Goal: Ask a question

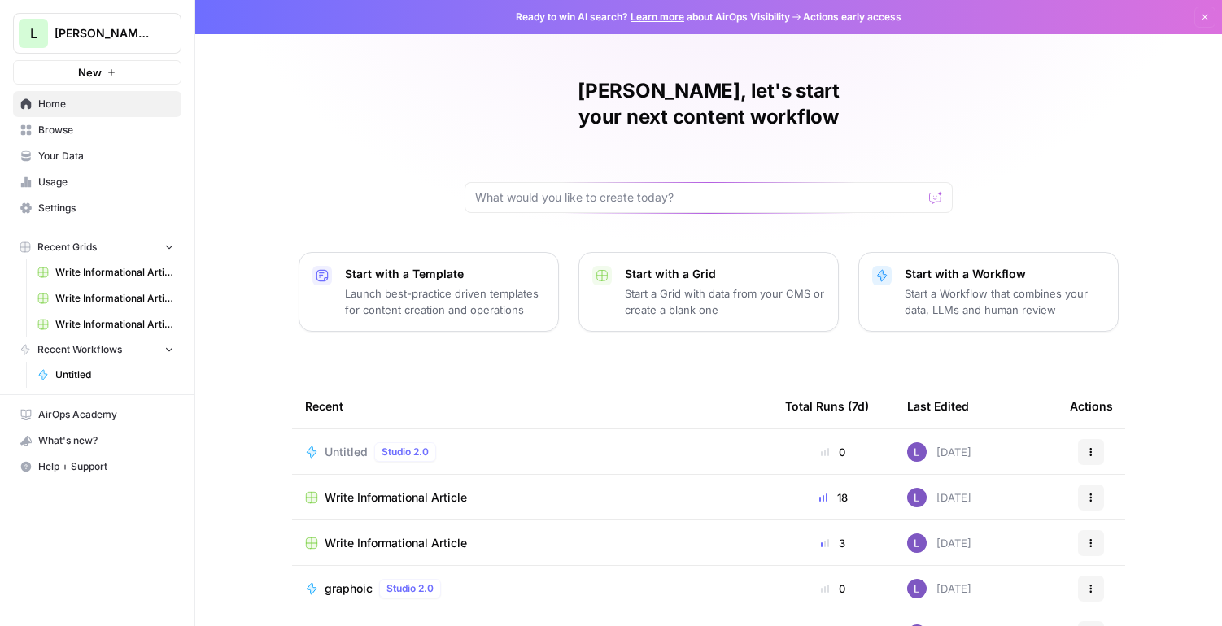
click at [334, 444] on span "Untitled" at bounding box center [346, 452] width 43 height 16
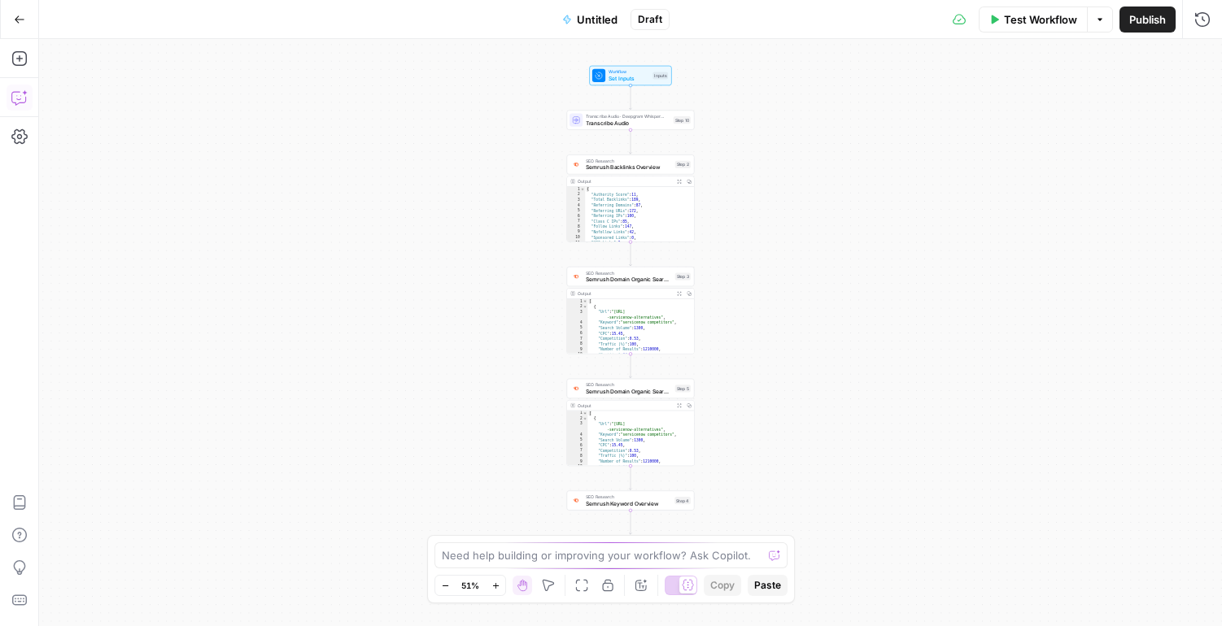
click at [20, 101] on icon "button" at bounding box center [19, 97] width 16 height 16
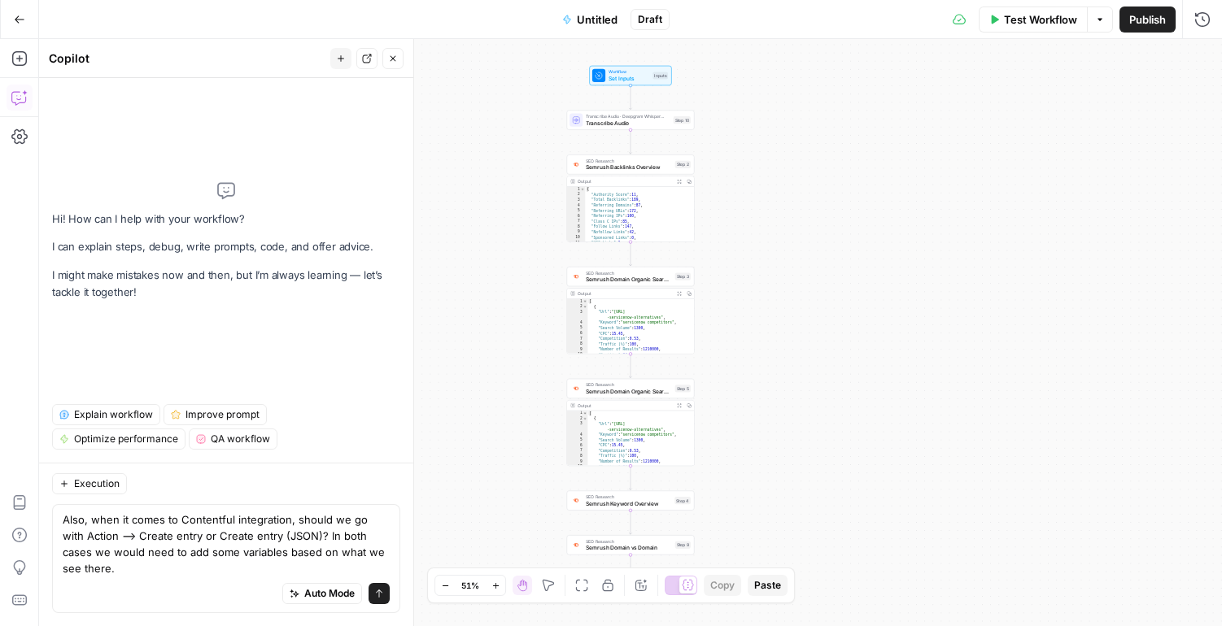
click at [17, 539] on body "L [PERSON_NAME]'s AirCraft New Home Browse Your Data Usage Settings Recent Grid…" at bounding box center [611, 313] width 1222 height 626
click at [98, 534] on textarea "Also, when it comes to Contentful integration, should we go with Action --> Cre…" at bounding box center [226, 544] width 327 height 65
click at [21, 537] on body "L [PERSON_NAME]'s AirCraft New Home Browse Your Data Usage Settings Recent Grid…" at bounding box center [611, 313] width 1222 height 626
click at [94, 542] on textarea "Also, when it comes to Contentful integration, should we go with Action --> Cre…" at bounding box center [226, 544] width 327 height 65
drag, startPoint x: 91, startPoint y: 539, endPoint x: 67, endPoint y: 538, distance: 24.4
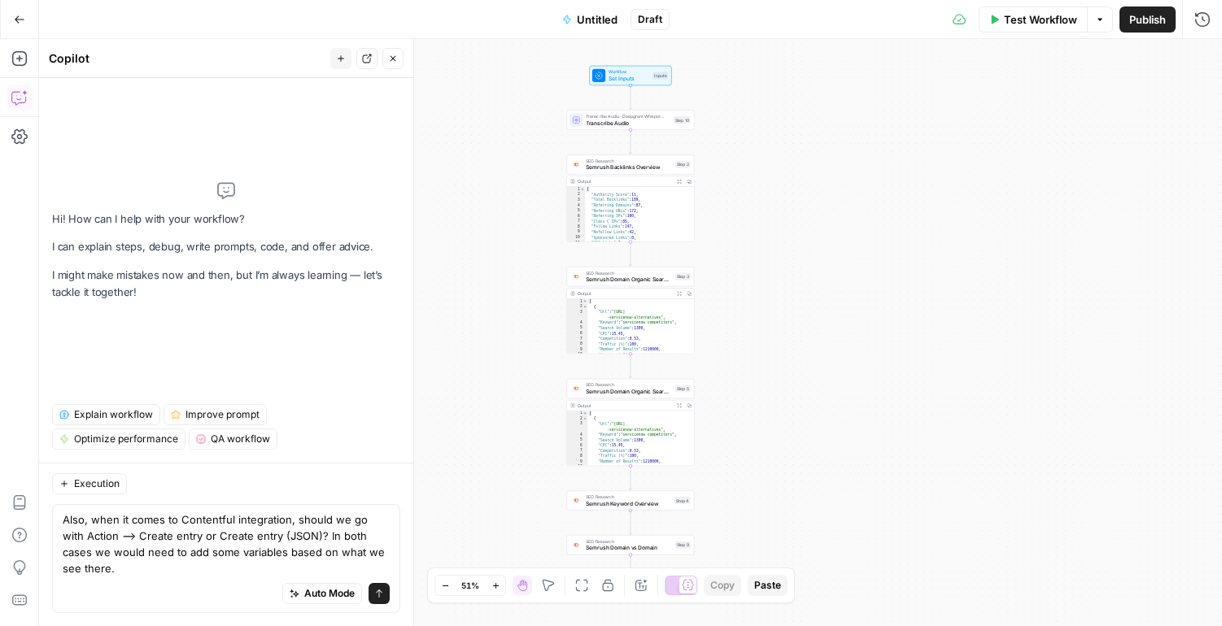
click at [67, 538] on textarea "Also, when it comes to Contentful integration, should we go with Action --> Cre…" at bounding box center [226, 544] width 327 height 65
type textarea "when it comes to Contentful integration, should we go with Action --> Create en…"
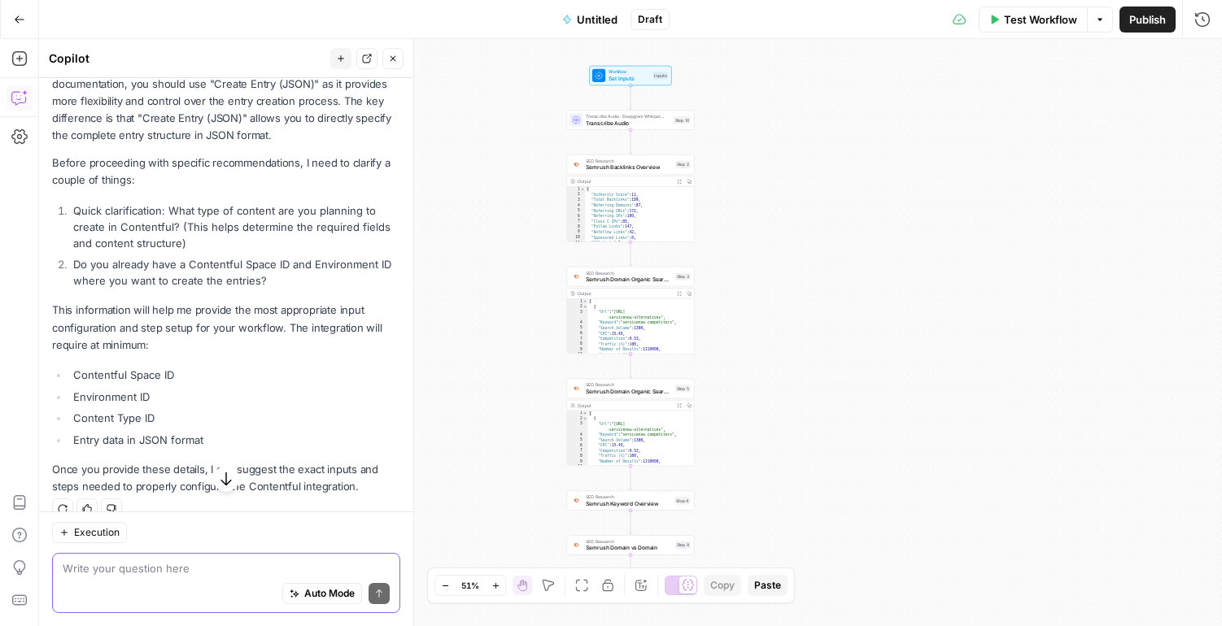
scroll to position [240, 0]
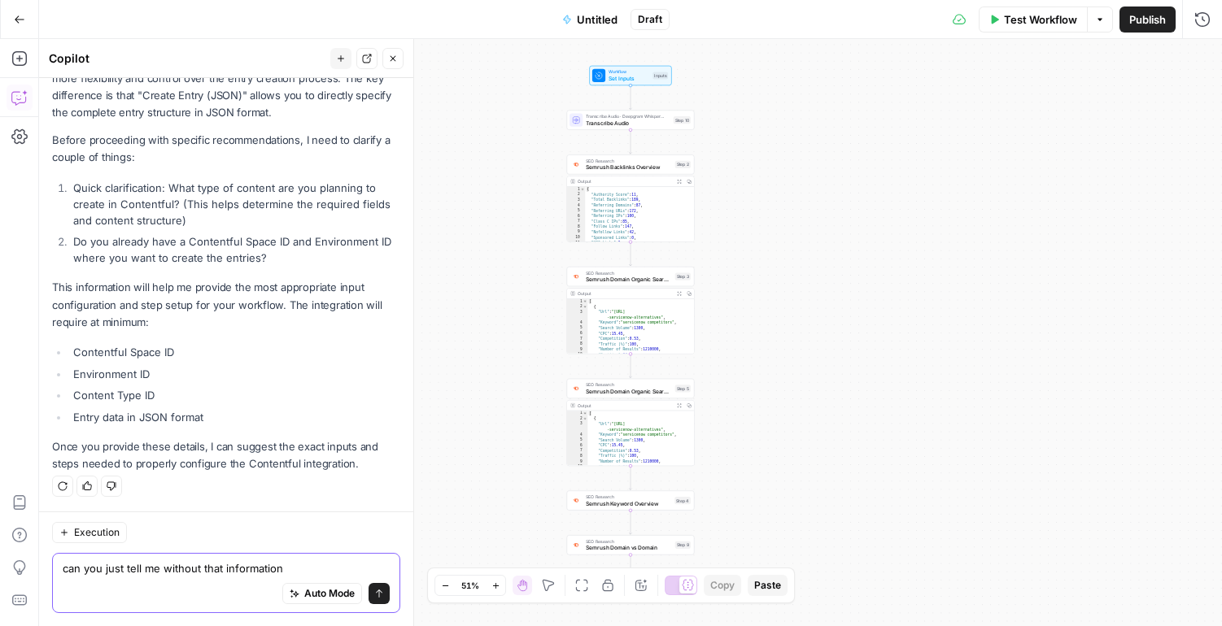
type textarea "can you just tell me without that information"
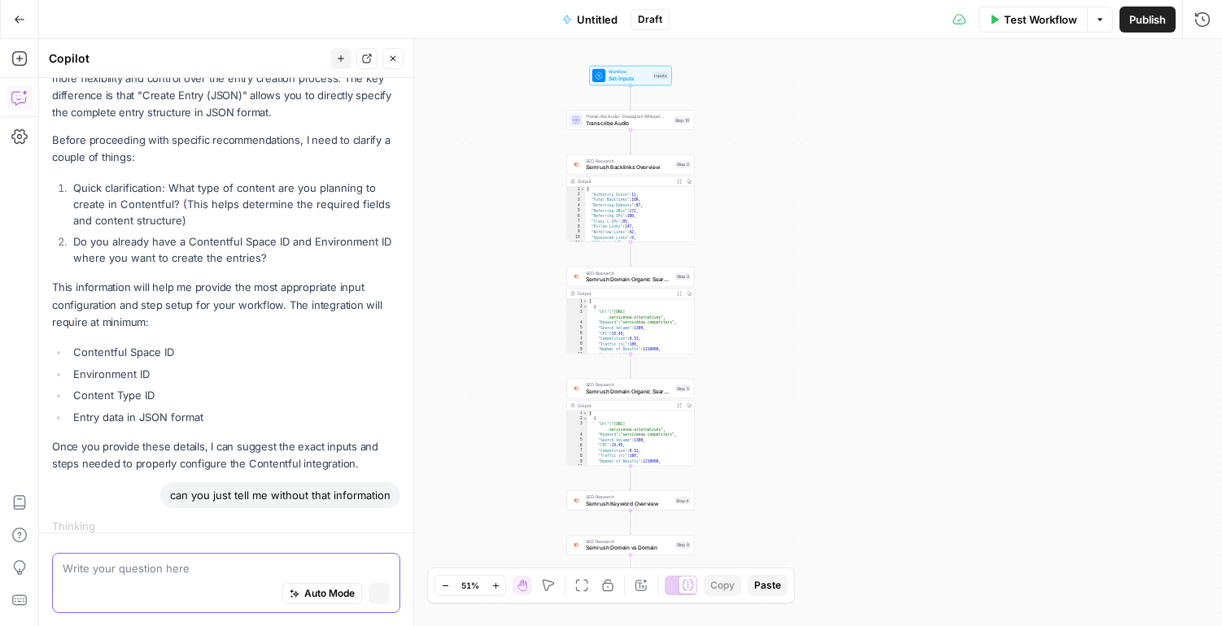
scroll to position [255, 0]
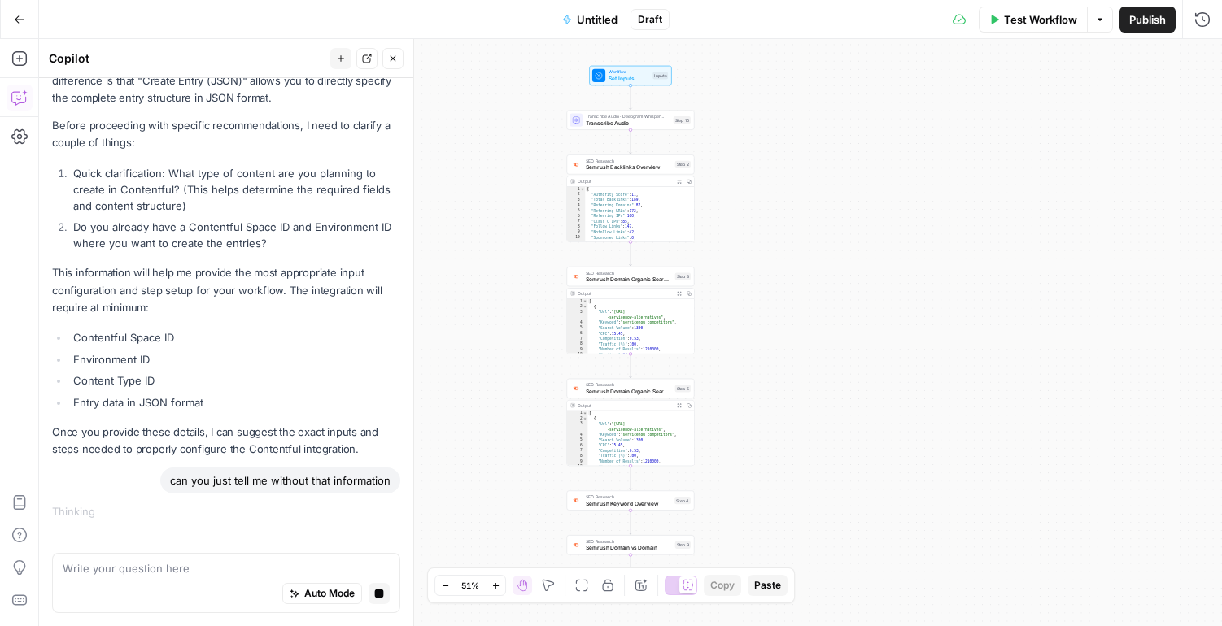
click at [1217, 178] on div "Workflow Set Inputs Inputs Transcribe Audio · Deepgram Whisper Large Transcribe…" at bounding box center [630, 332] width 1183 height 587
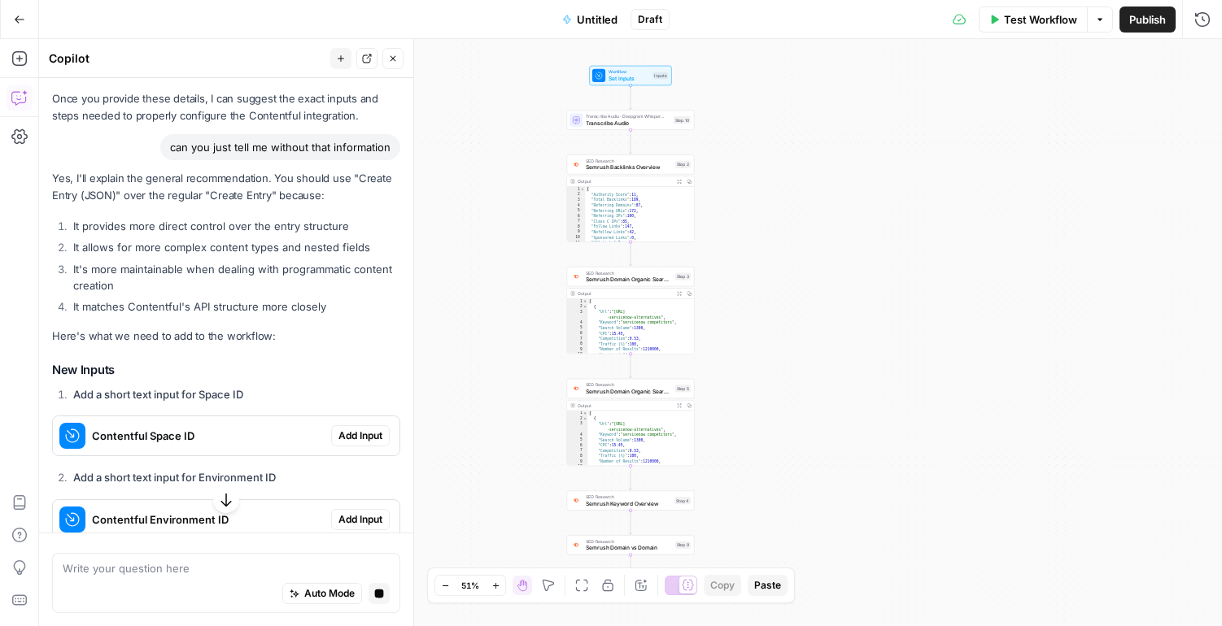
scroll to position [571, 0]
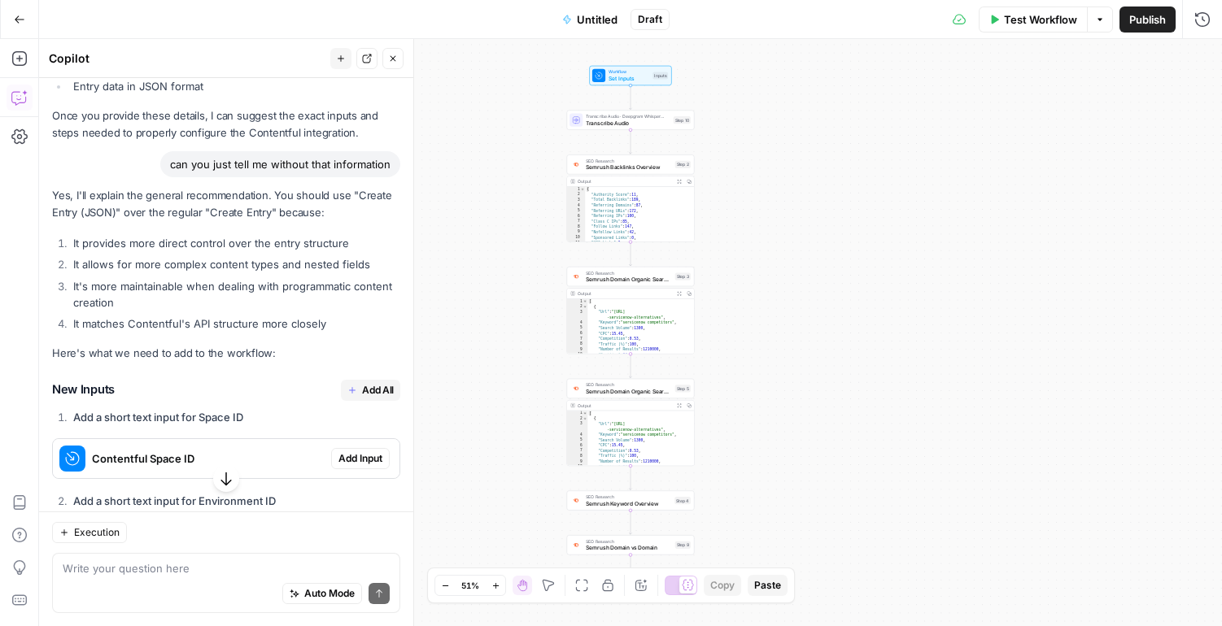
drag, startPoint x: 273, startPoint y: 194, endPoint x: 329, endPoint y: 317, distance: 134.7
click at [329, 317] on div "Yes, I'll explain the general recommendation. You should use "Create Entry (JSO…" at bounding box center [226, 565] width 348 height 757
copy div "ou should use "Create Entry (JSON)" over the regular "Create Entry" because: It…"
